Goal: Information Seeking & Learning: Learn about a topic

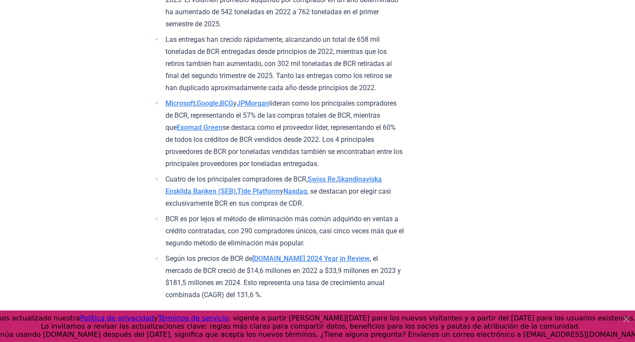
scroll to position [405, 0]
click at [233, 107] on font "BCG" at bounding box center [226, 103] width 13 height 8
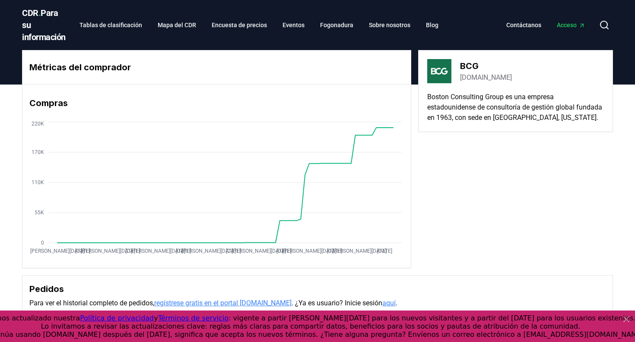
click at [465, 78] on font "bcg.com" at bounding box center [486, 77] width 52 height 8
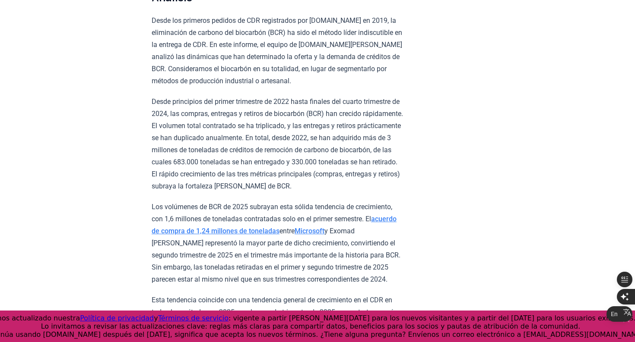
scroll to position [770, 0]
